Goal: Obtain resource: Download file/media

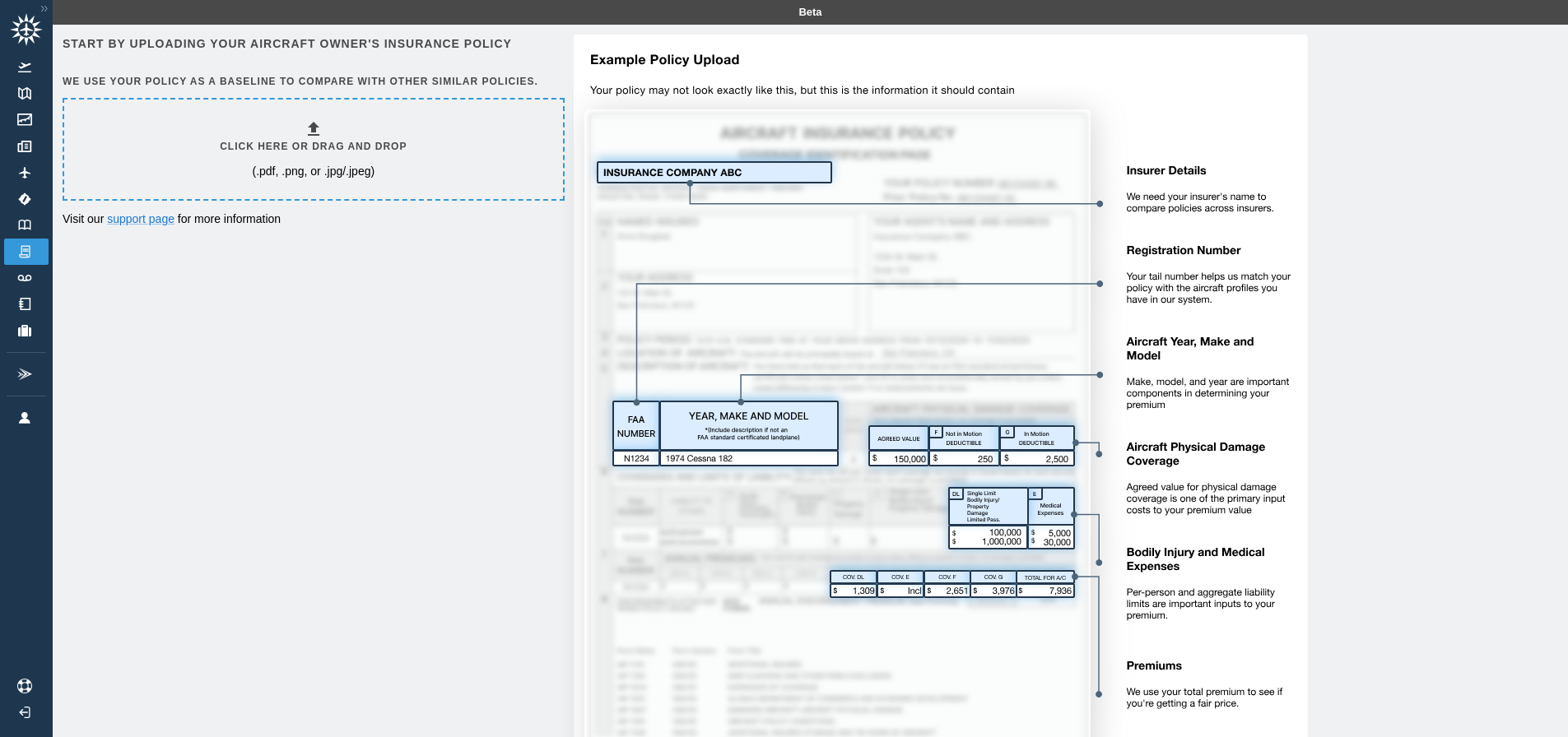
click at [297, 153] on h6 "Click here or drag and drop" at bounding box center [313, 146] width 186 height 15
click at [202, 130] on div "Click here or drag and drop (.pdf, .png, or .jpg/.jpeg)" at bounding box center [313, 149] width 499 height 100
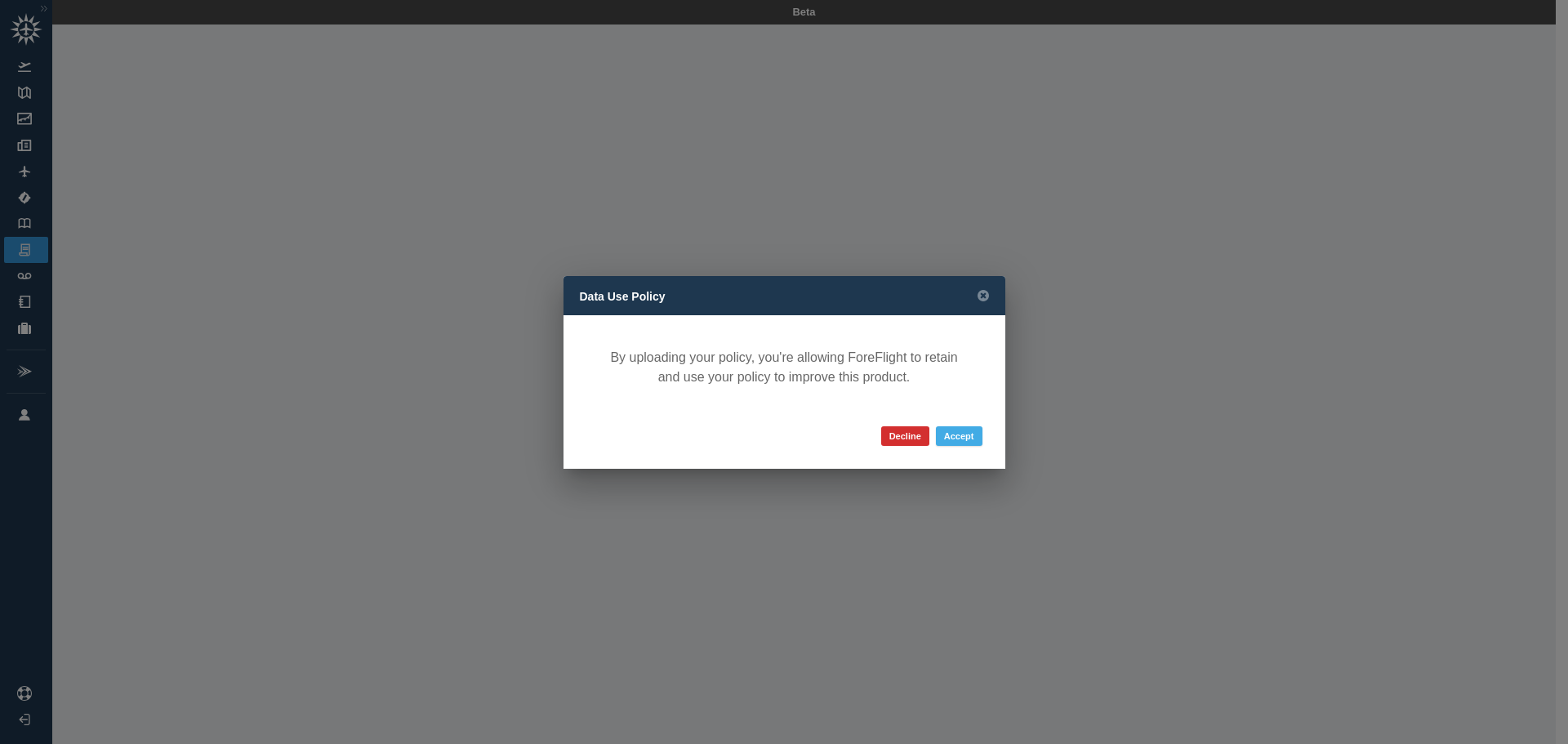
click at [969, 438] on button "Accept" at bounding box center [958, 435] width 46 height 20
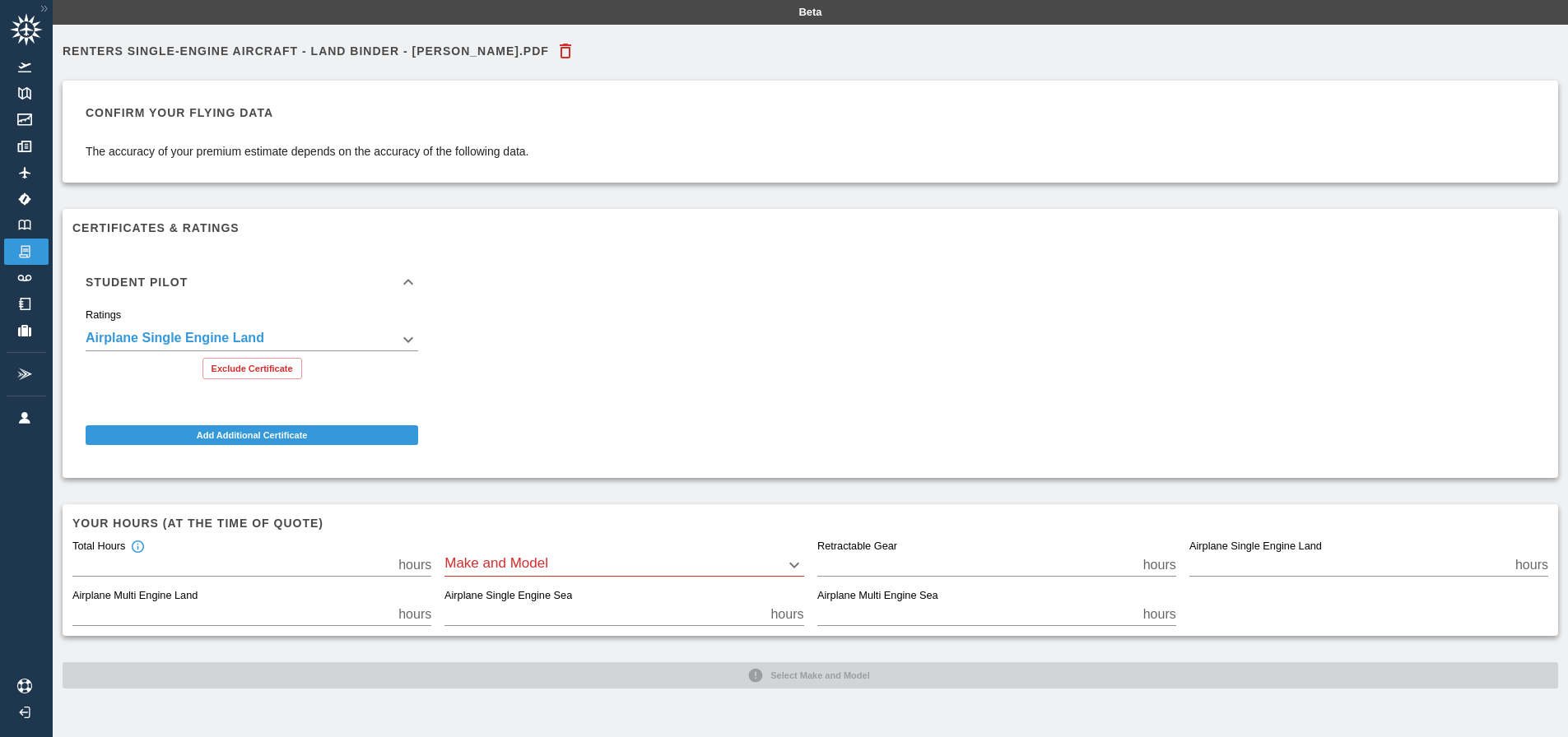
click at [414, 283] on icon at bounding box center [408, 281] width 20 height 20
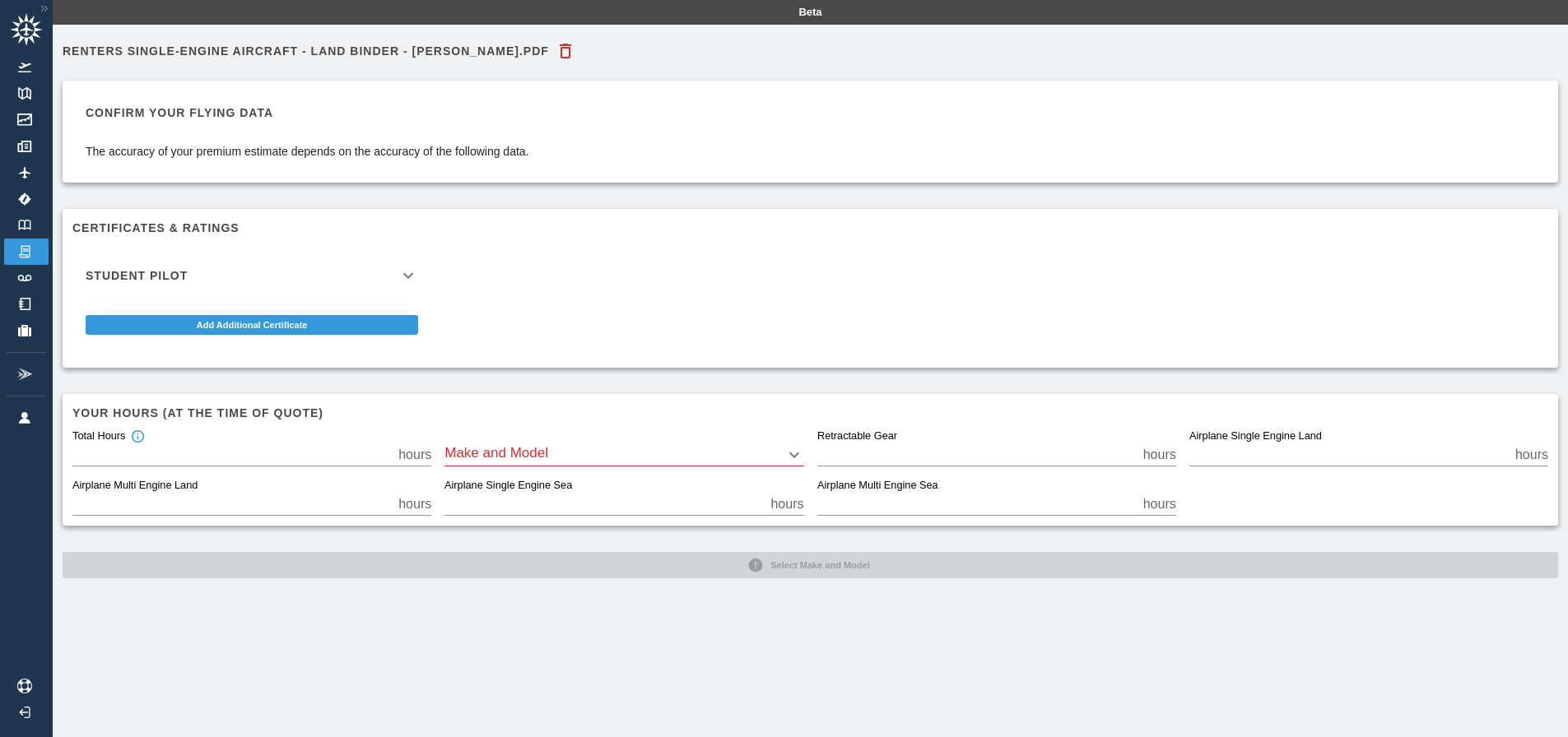
click at [414, 283] on icon at bounding box center [408, 275] width 20 height 20
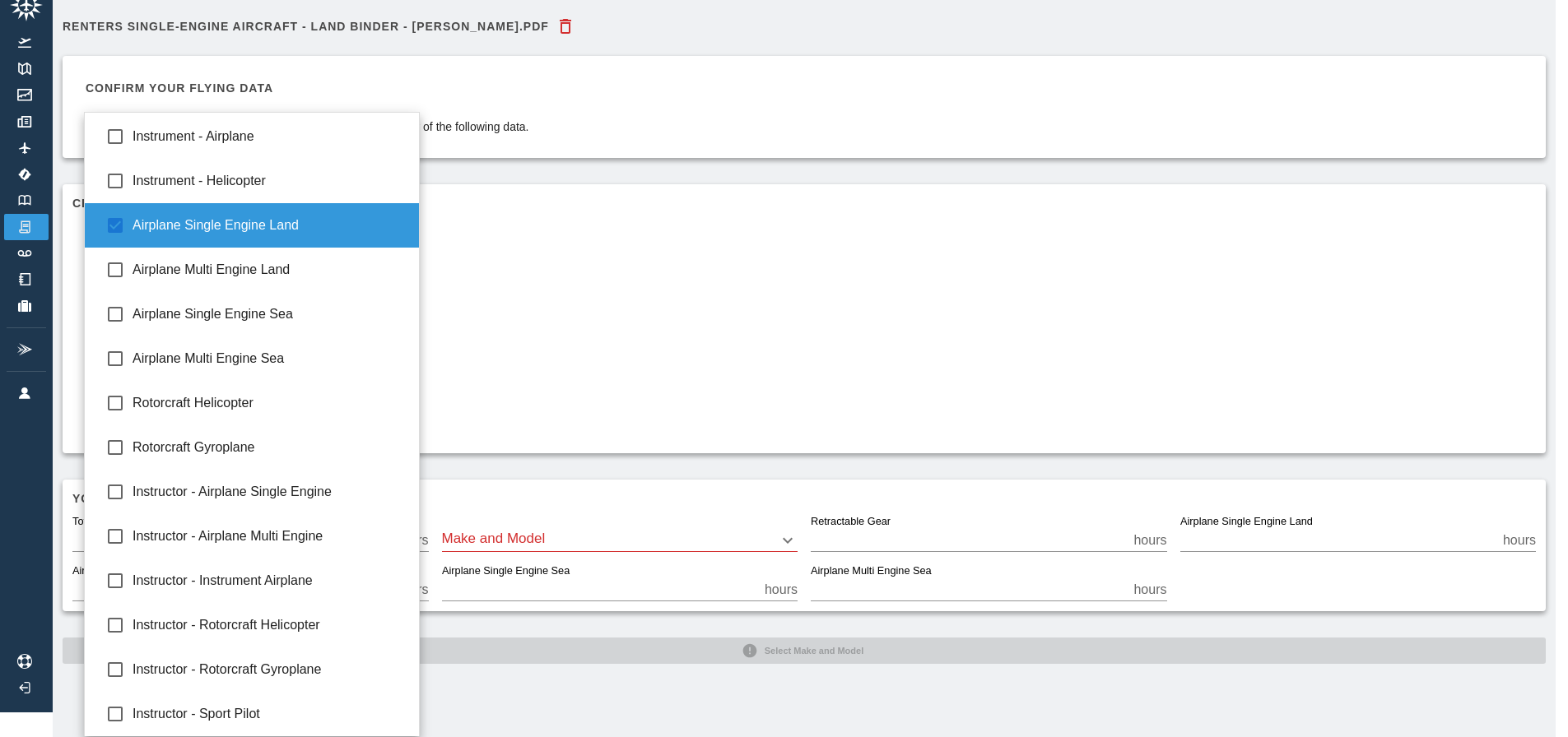
scroll to position [25, 0]
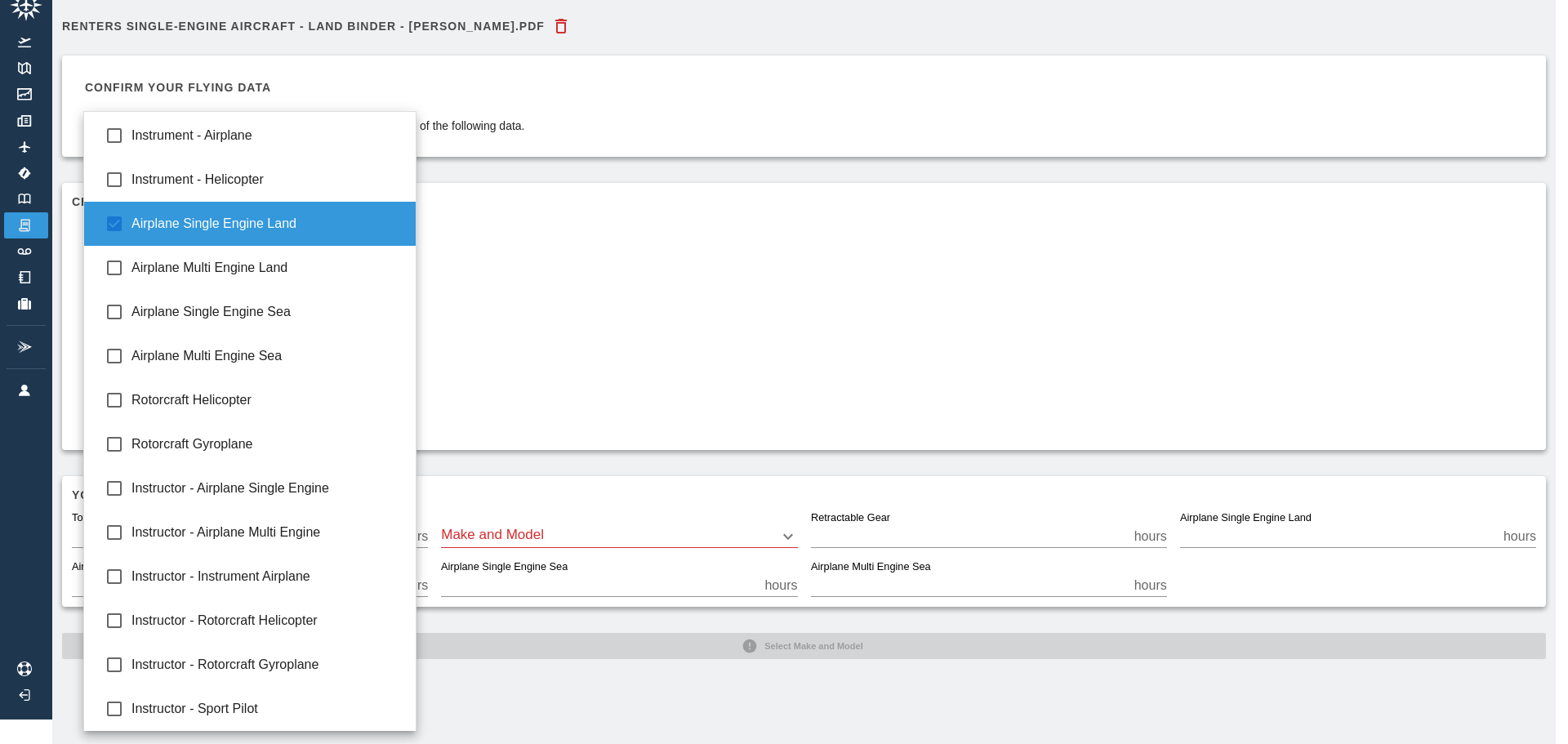
click at [402, 300] on body "**********" at bounding box center [784, 347] width 1568 height 744
click at [582, 288] on div at bounding box center [784, 372] width 1568 height 744
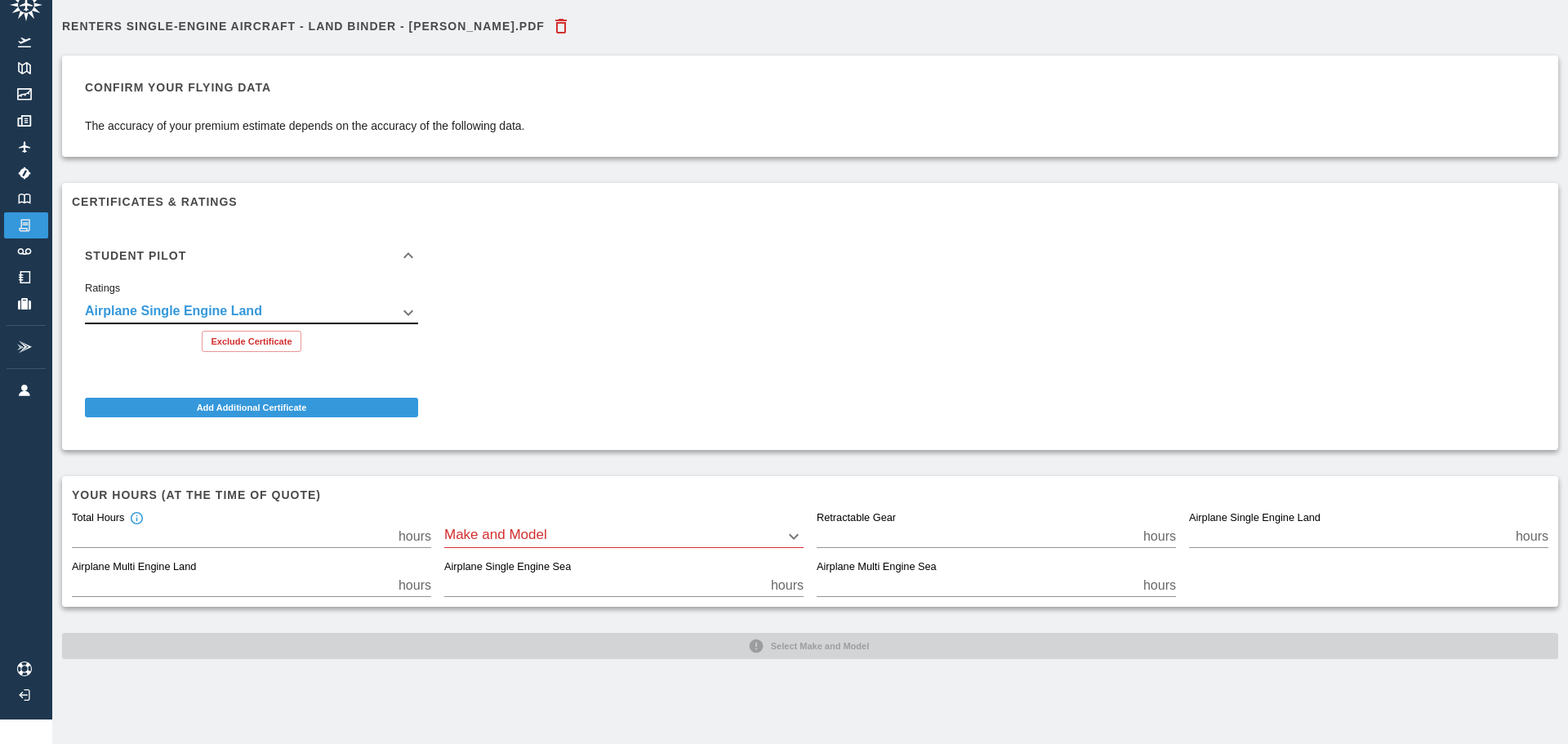
click at [560, 517] on body "**********" at bounding box center [784, 347] width 1568 height 744
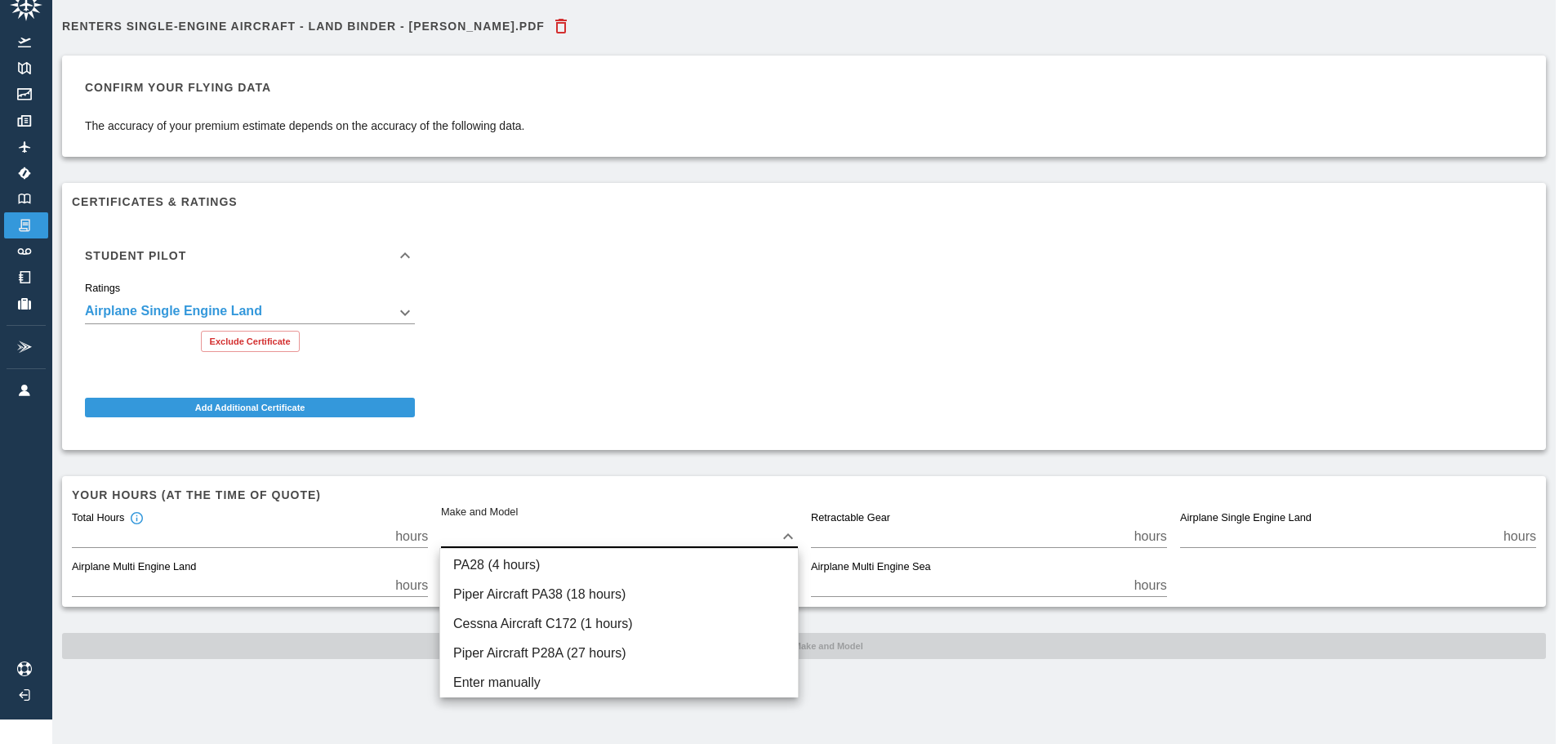
click at [614, 417] on div at bounding box center [784, 372] width 1568 height 744
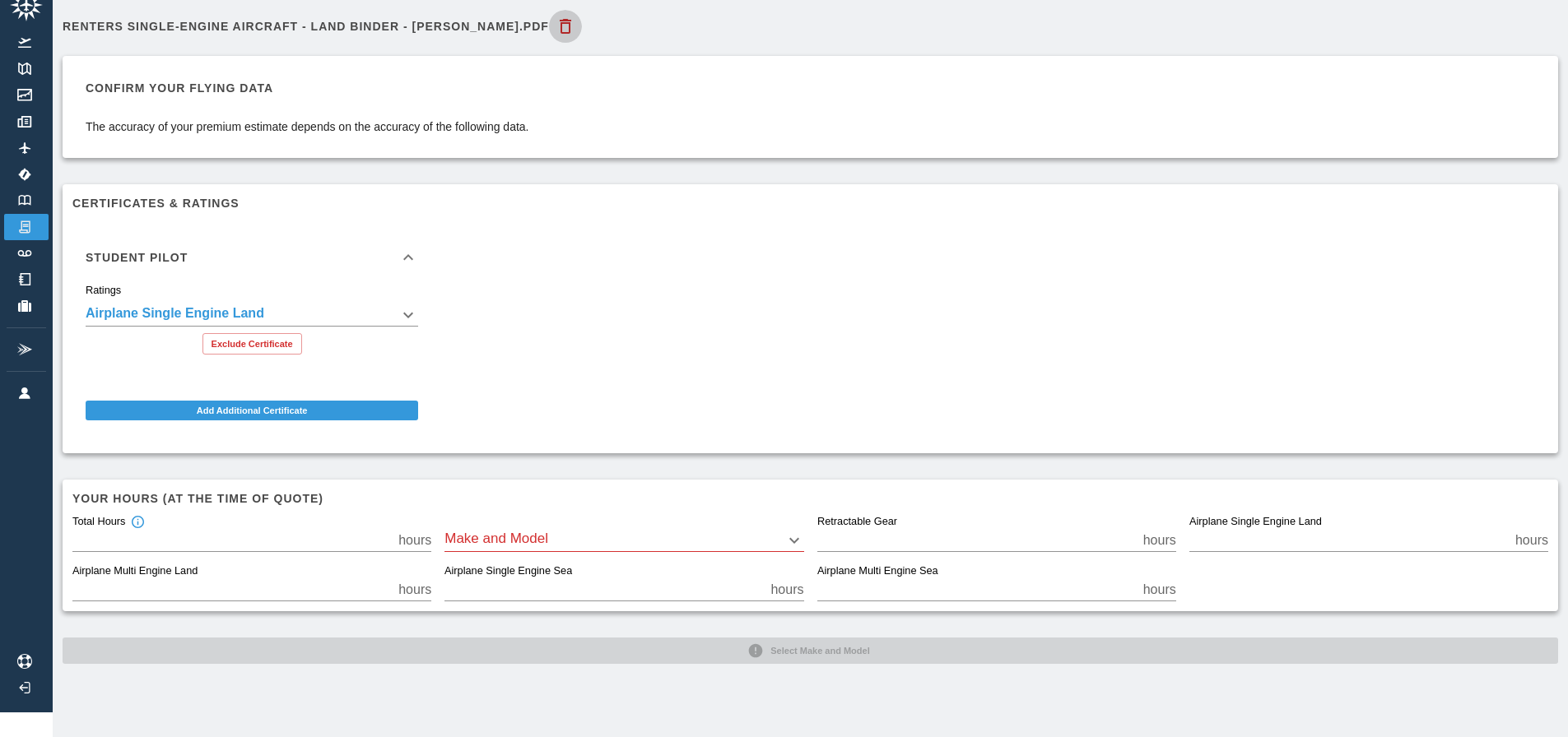
click at [556, 26] on icon "button" at bounding box center [565, 26] width 20 height 20
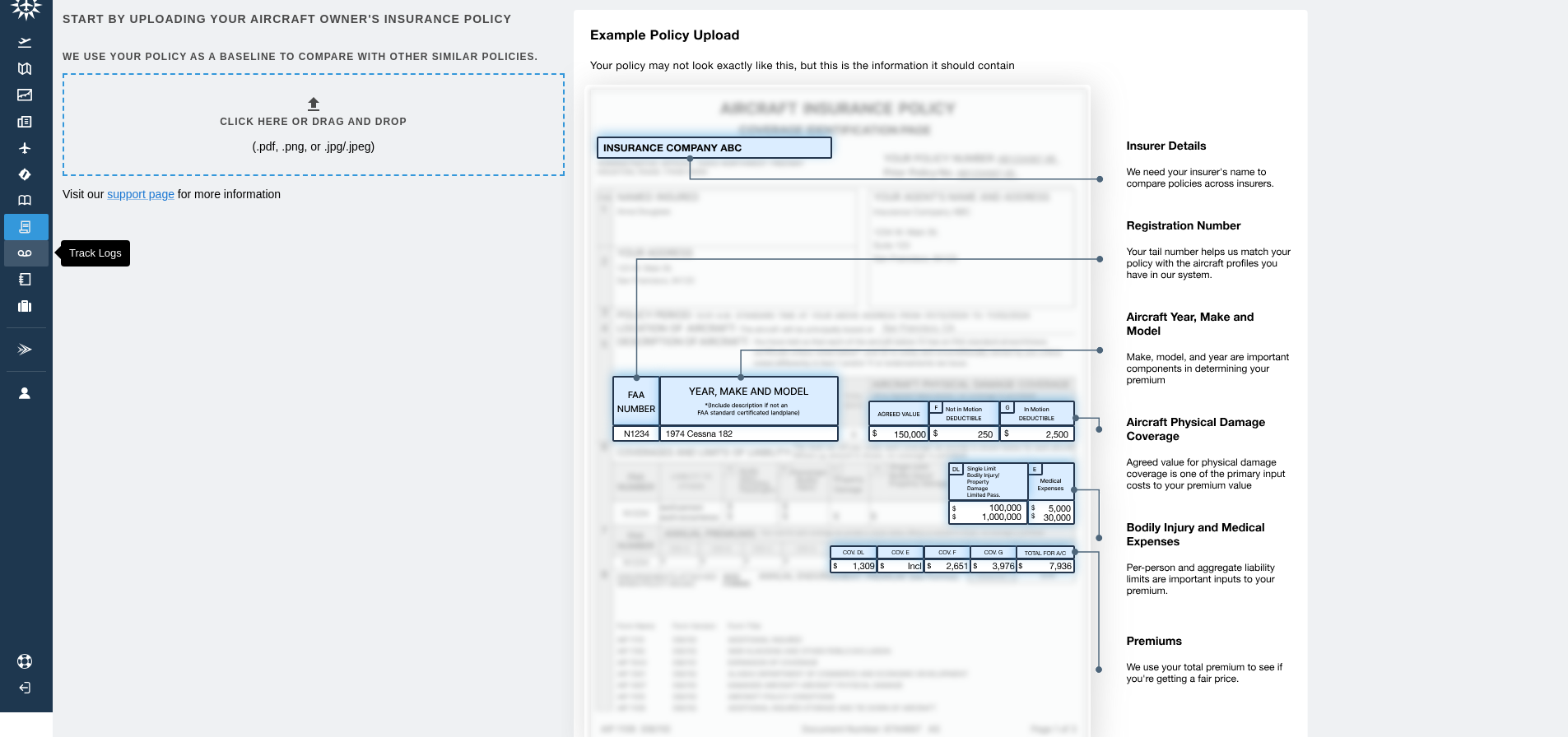
click at [28, 253] on img at bounding box center [24, 253] width 18 height 7
